Goal: Register for event/course

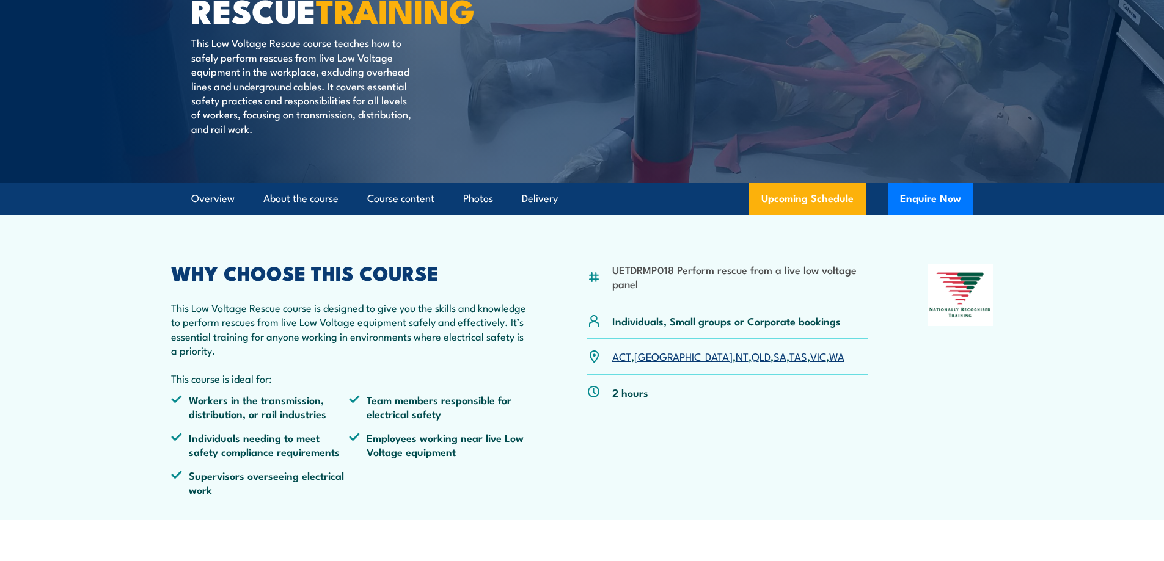
scroll to position [183, 0]
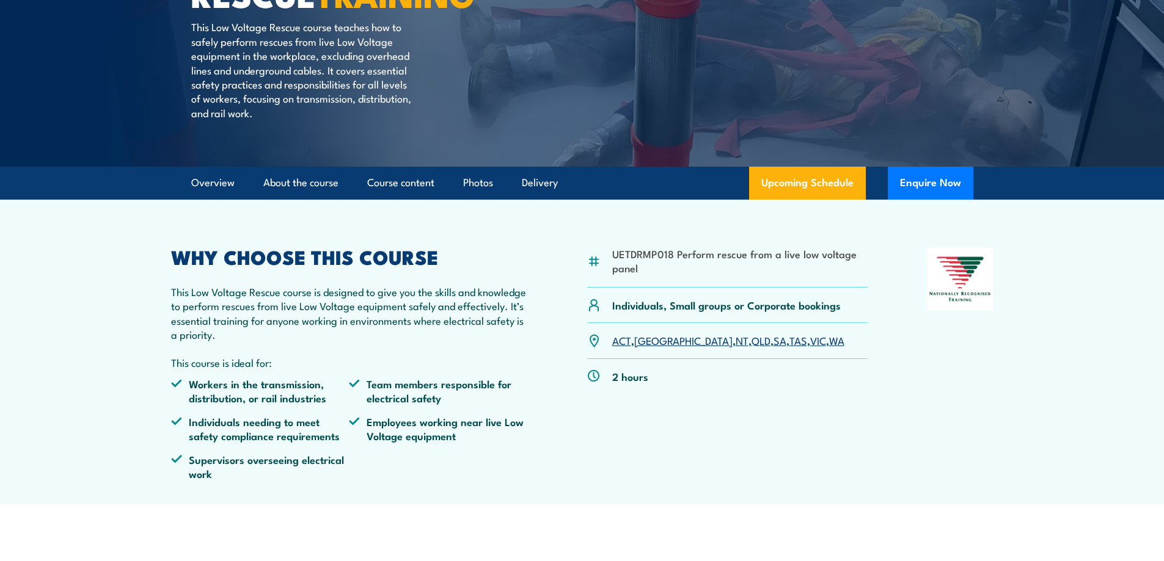
click at [649, 342] on link "[GEOGRAPHIC_DATA]" at bounding box center [683, 340] width 98 height 15
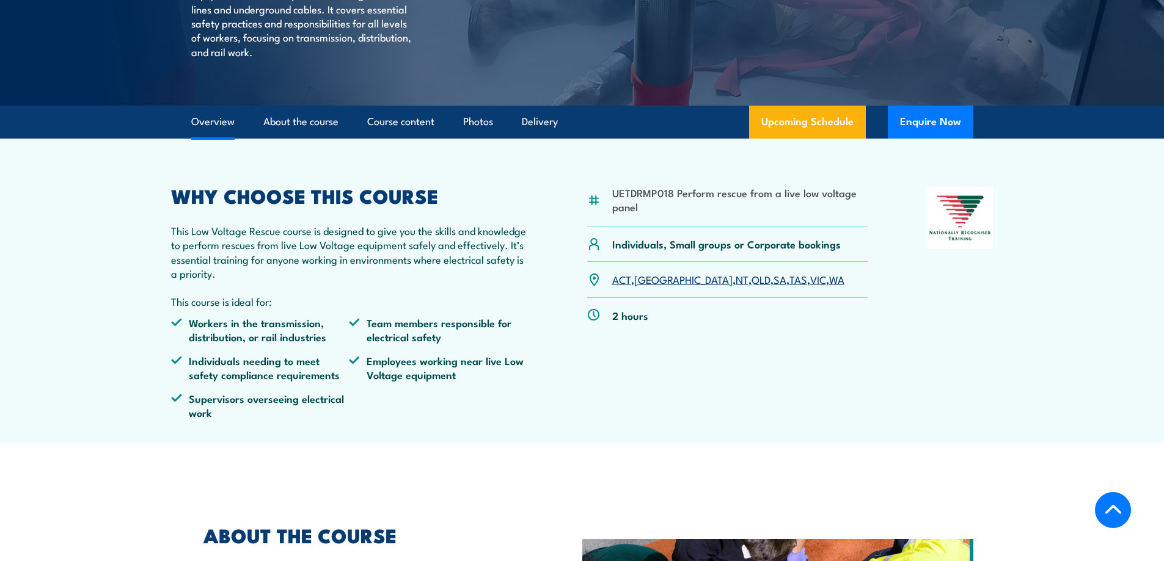
scroll to position [305, 0]
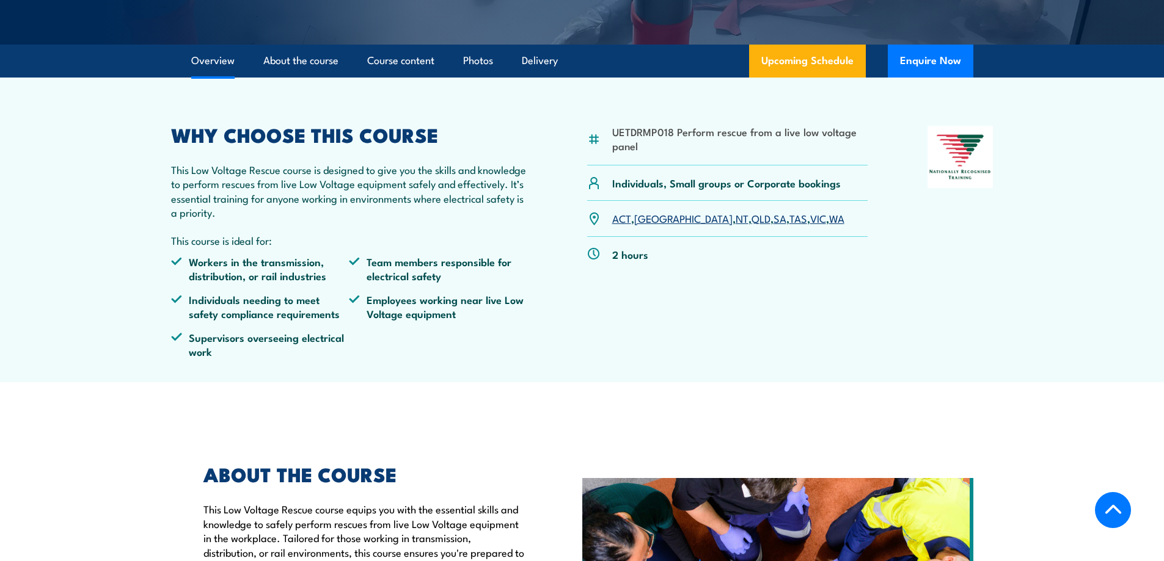
click at [649, 219] on link "[GEOGRAPHIC_DATA]" at bounding box center [683, 218] width 98 height 15
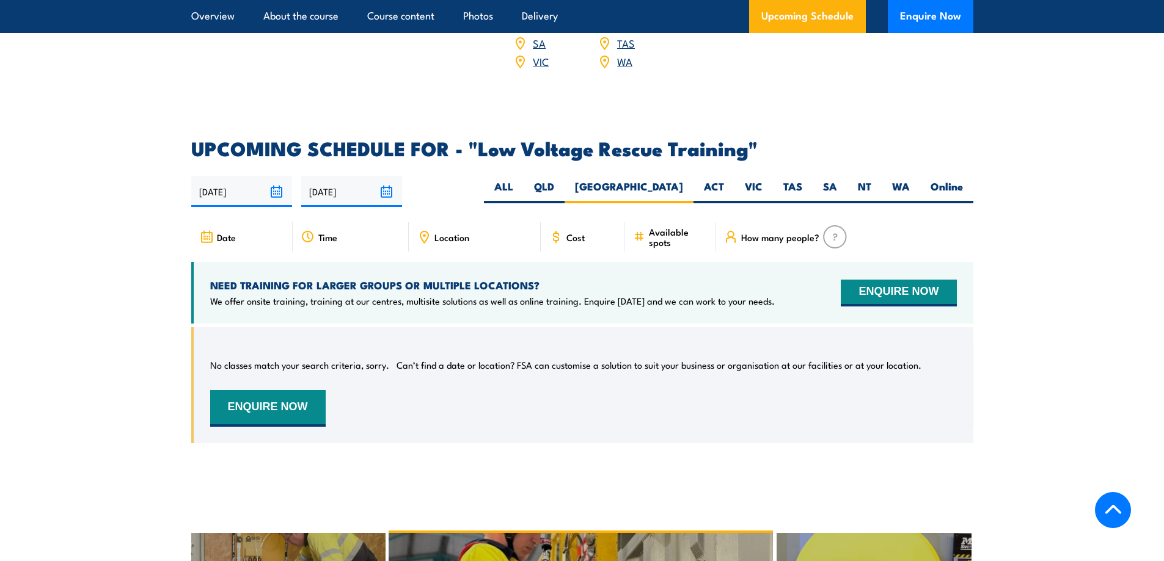
scroll to position [1873, 0]
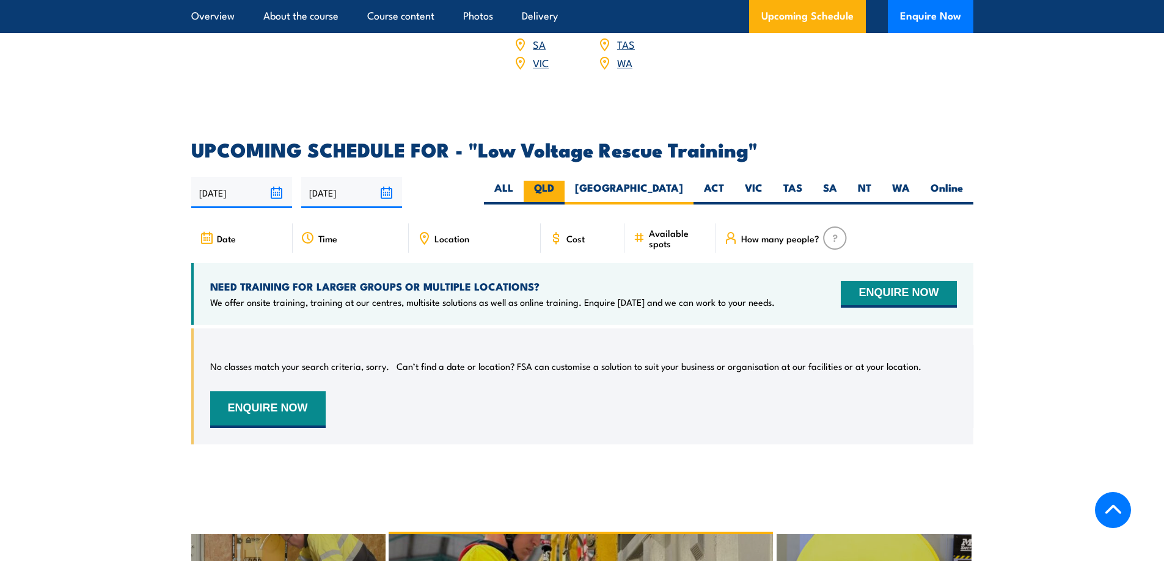
click at [564, 181] on label "QLD" at bounding box center [543, 193] width 41 height 24
click at [236, 224] on div "Date" at bounding box center [241, 238] width 101 height 29
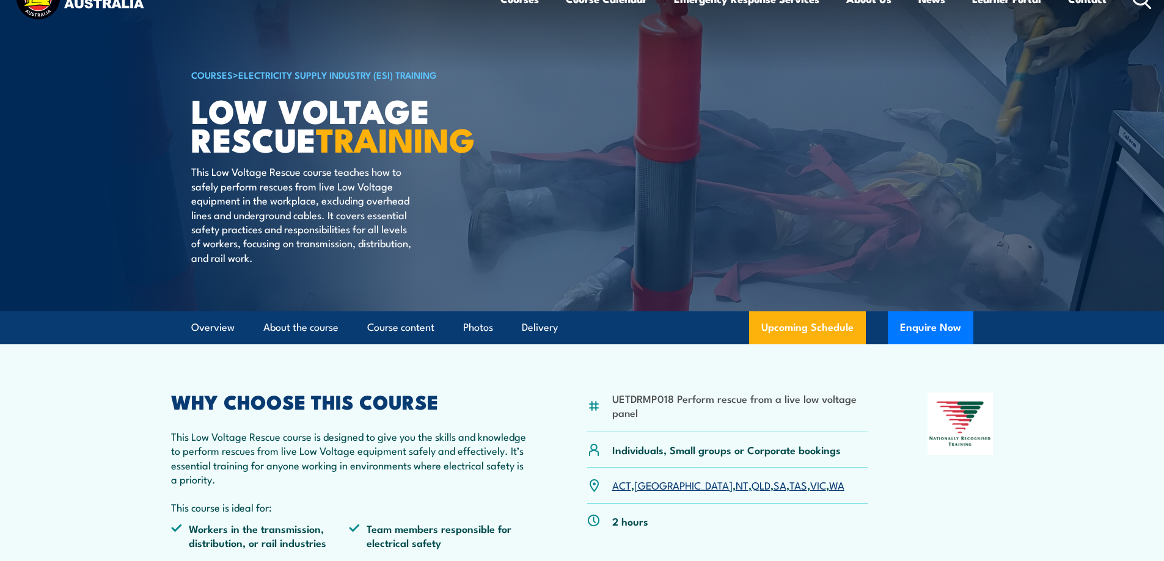
scroll to position [0, 0]
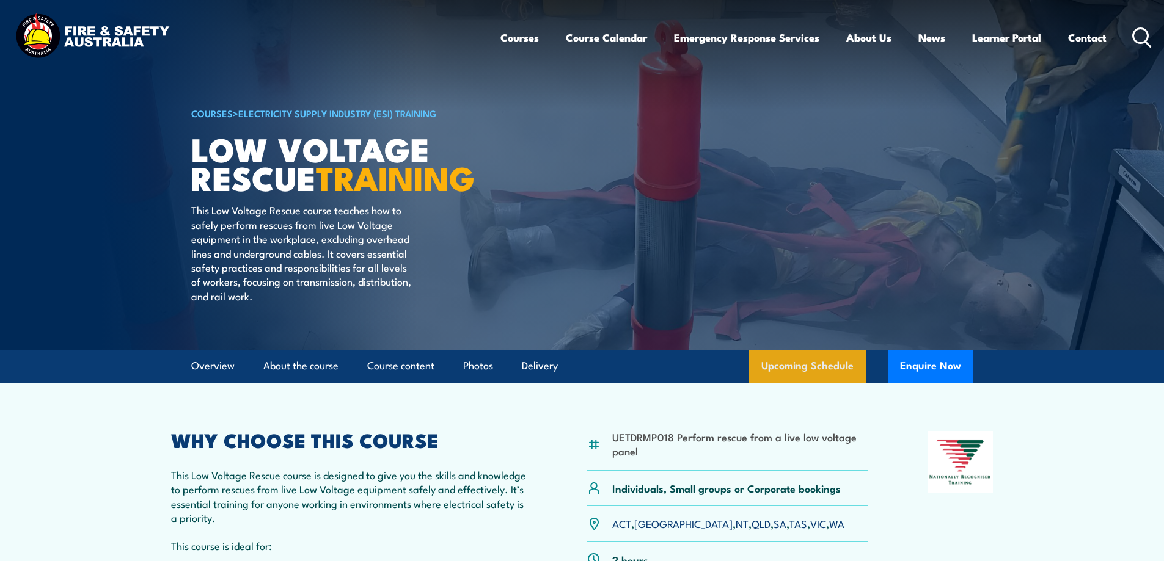
click at [798, 363] on link "Upcoming Schedule" at bounding box center [807, 366] width 117 height 33
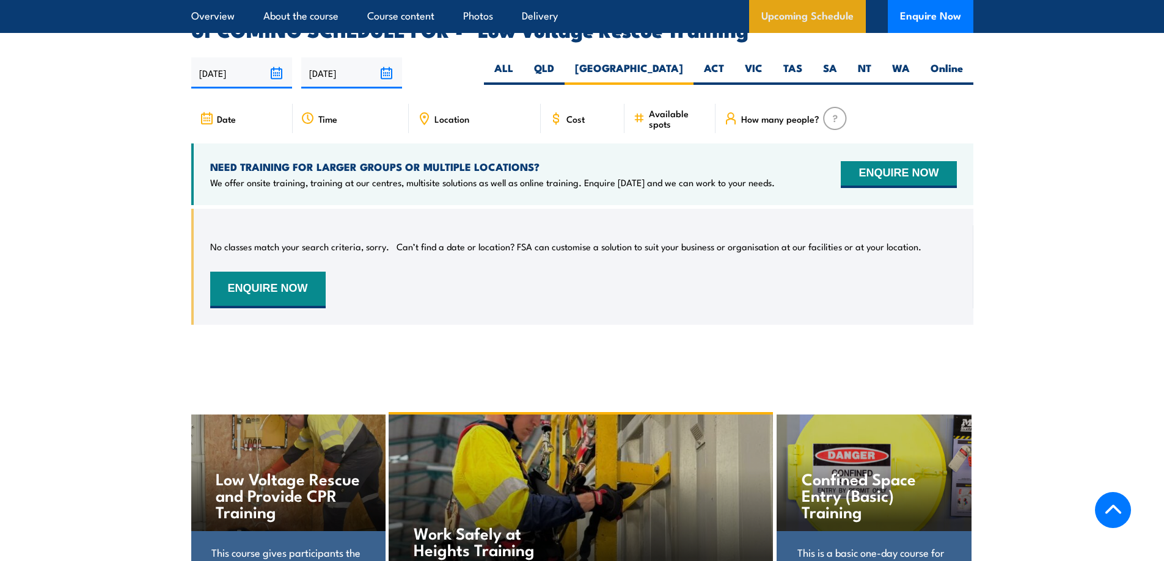
scroll to position [1995, 0]
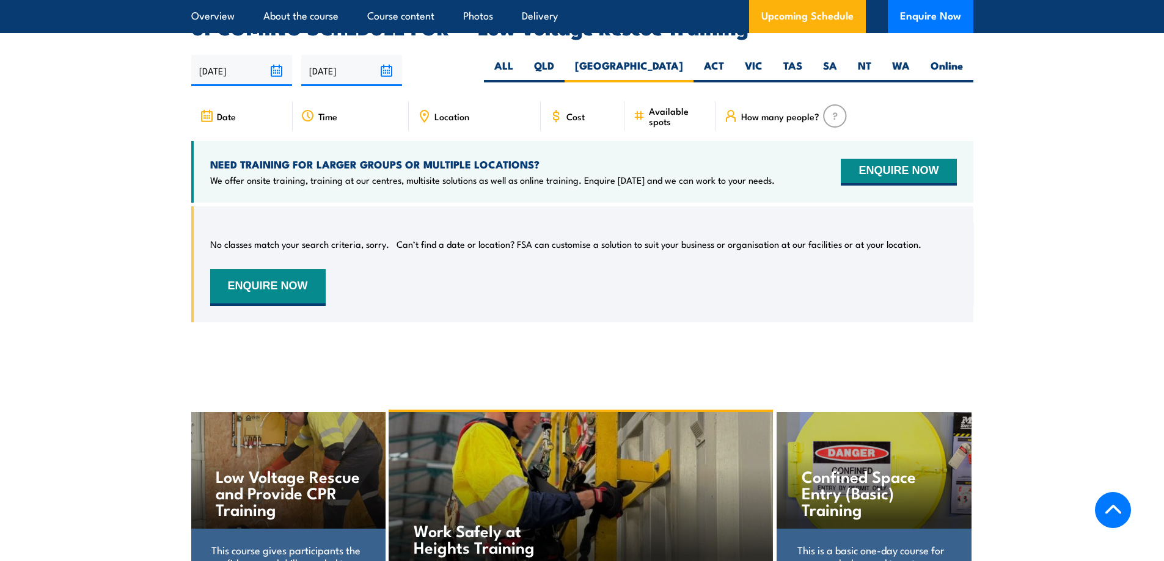
click at [222, 111] on span "Date" at bounding box center [226, 116] width 19 height 10
click at [202, 109] on icon at bounding box center [206, 115] width 13 height 13
click at [206, 109] on icon at bounding box center [206, 115] width 13 height 13
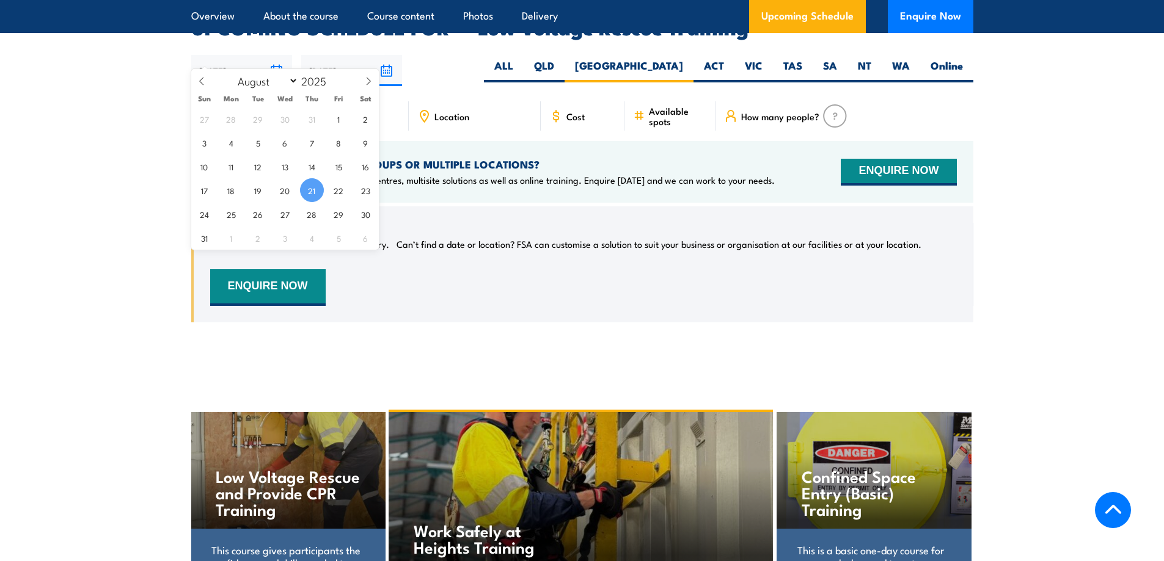
click at [273, 55] on input "[DATE]" at bounding box center [241, 70] width 101 height 31
click at [338, 184] on span "22" at bounding box center [339, 190] width 24 height 24
type input "[DATE]"
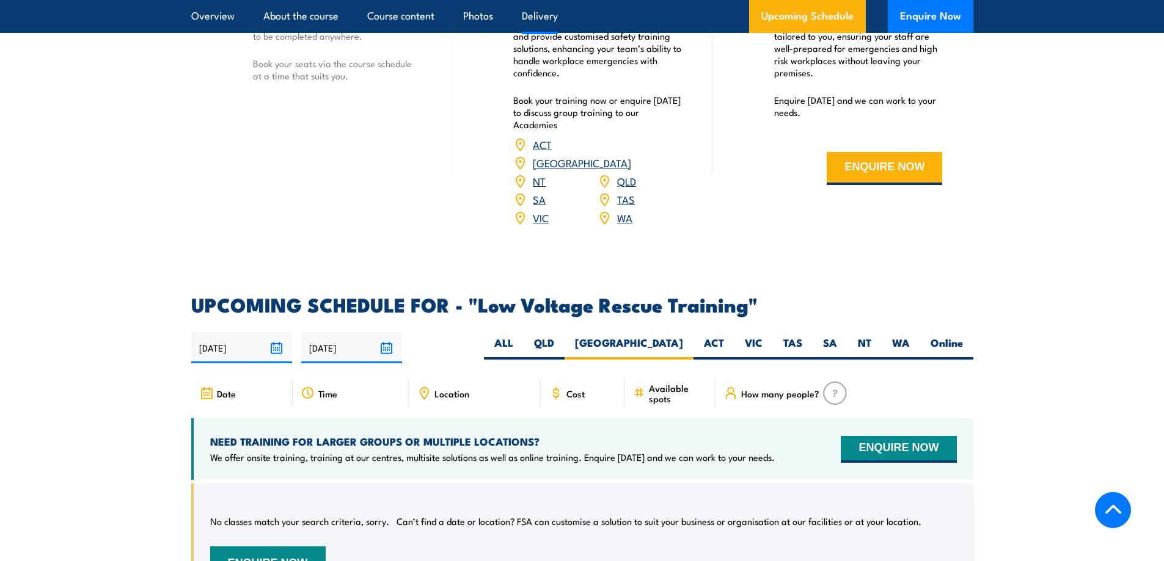
scroll to position [1629, 0]
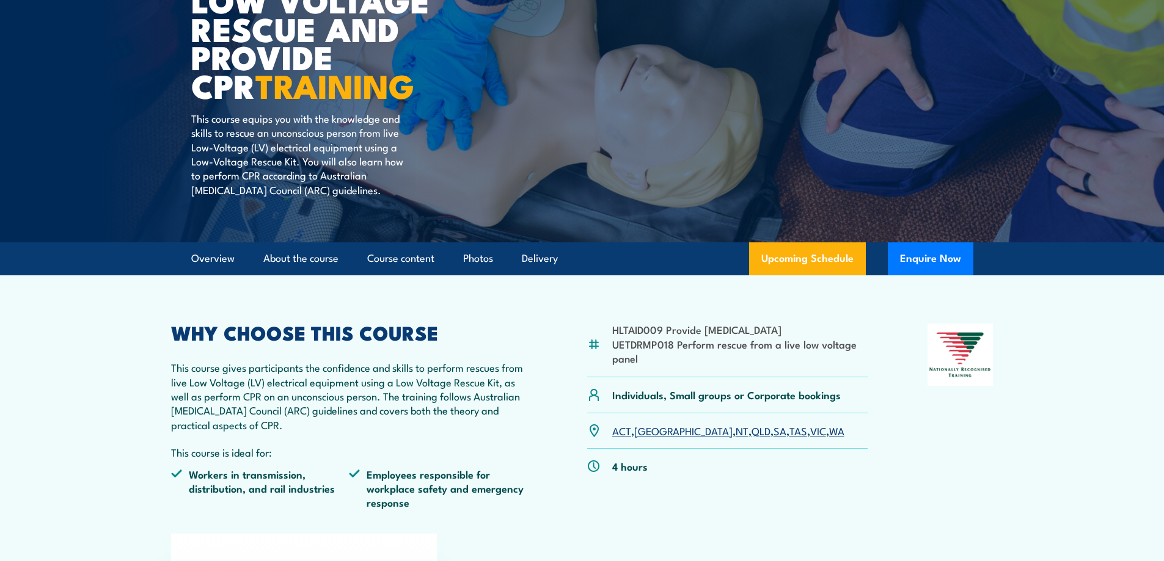
scroll to position [122, 0]
